Goal: Task Accomplishment & Management: Manage account settings

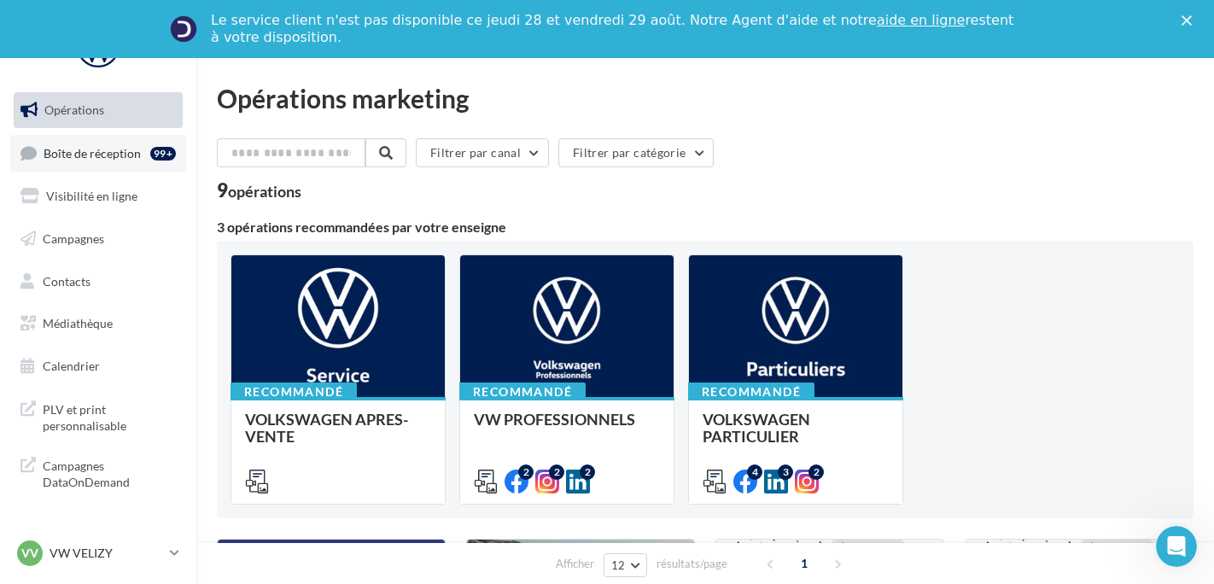
click at [154, 168] on link "Boîte de réception 99+" at bounding box center [98, 153] width 176 height 37
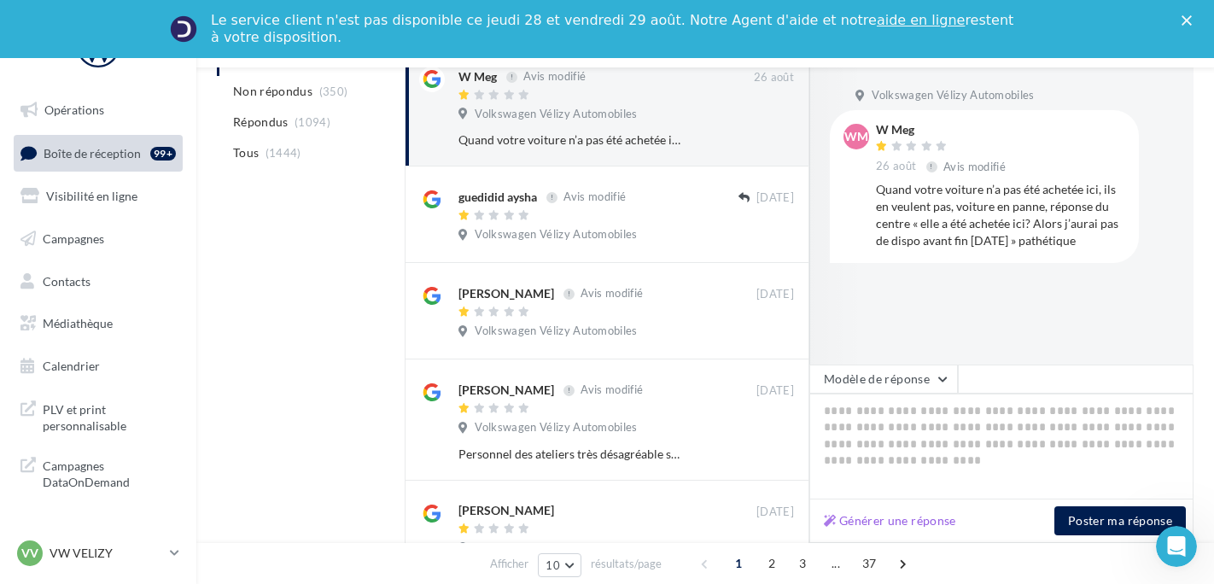
scroll to position [341, 0]
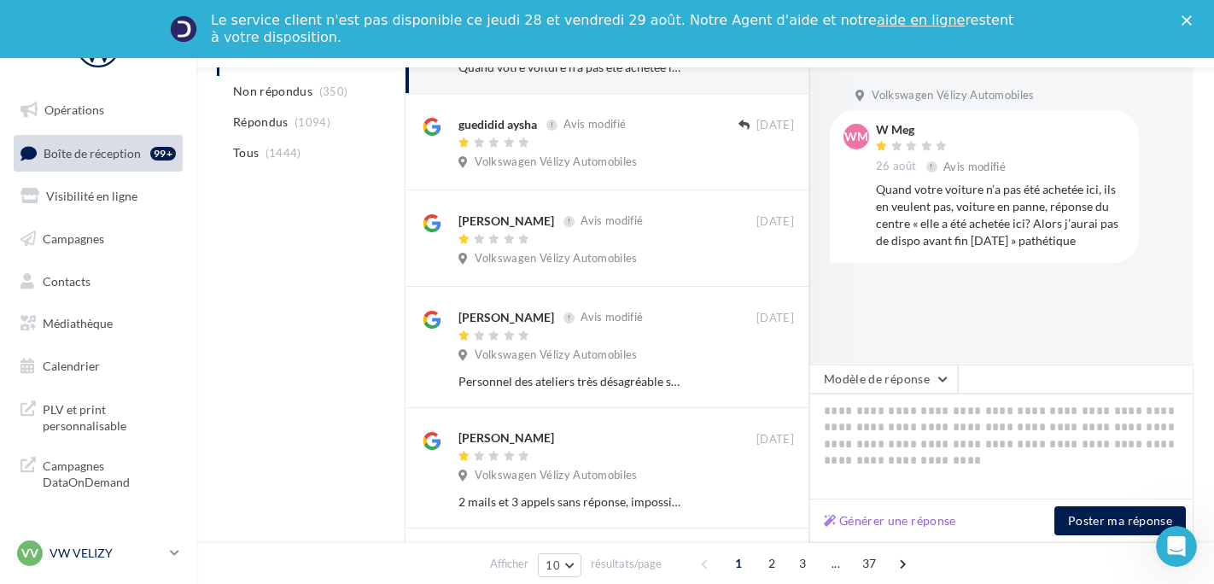
click at [113, 556] on p "VW VELIZY" at bounding box center [107, 553] width 114 height 17
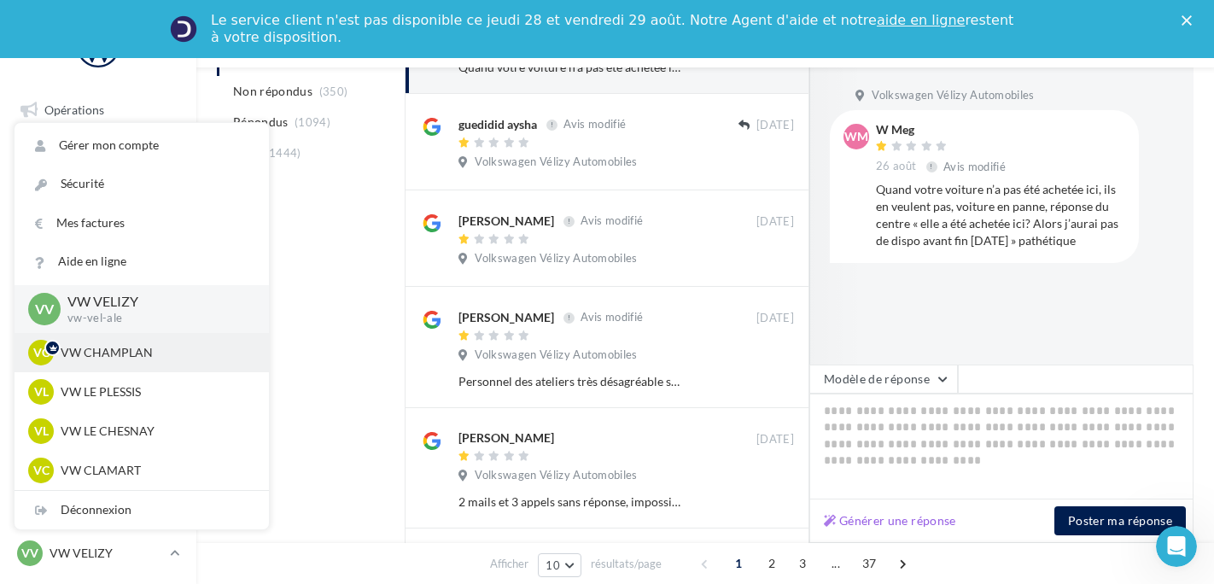
click at [131, 359] on p "VW CHAMPLAN" at bounding box center [155, 352] width 188 height 17
